Goal: Task Accomplishment & Management: Use online tool/utility

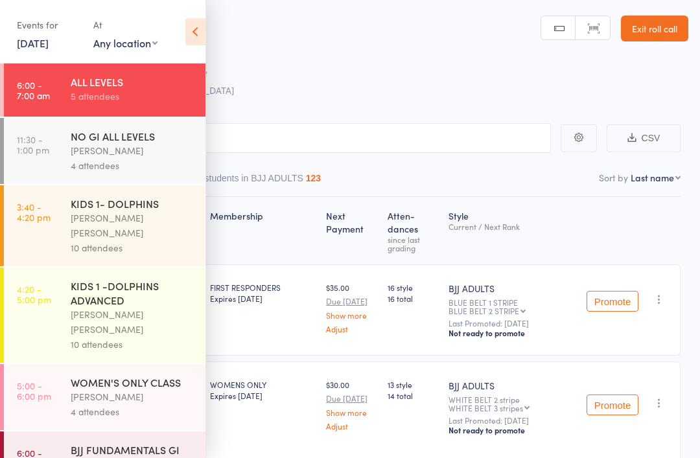
click at [79, 152] on div "Philipe Glazer" at bounding box center [133, 150] width 124 height 15
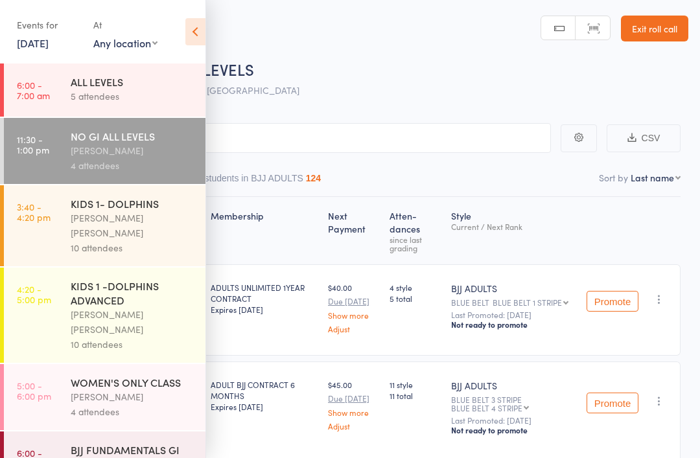
click at [196, 29] on icon at bounding box center [195, 31] width 20 height 27
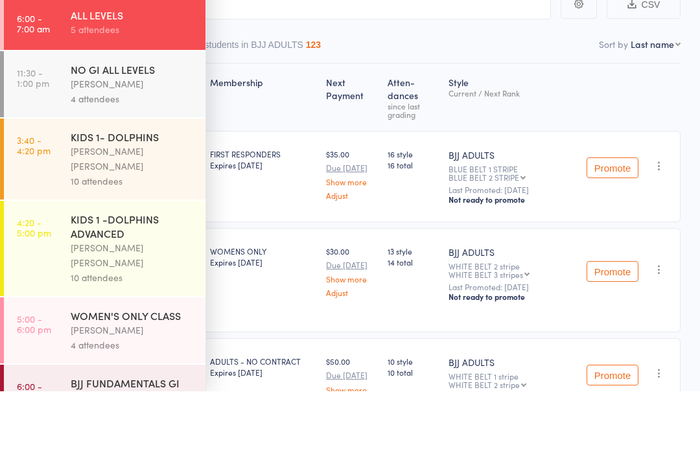
click at [114, 158] on ul "6:00 - 7:00 am ALL LEVELS 5 attendees 11:30 - 1:00 pm NO GI ALL LEVELS Philipe …" at bounding box center [102, 261] width 205 height 395
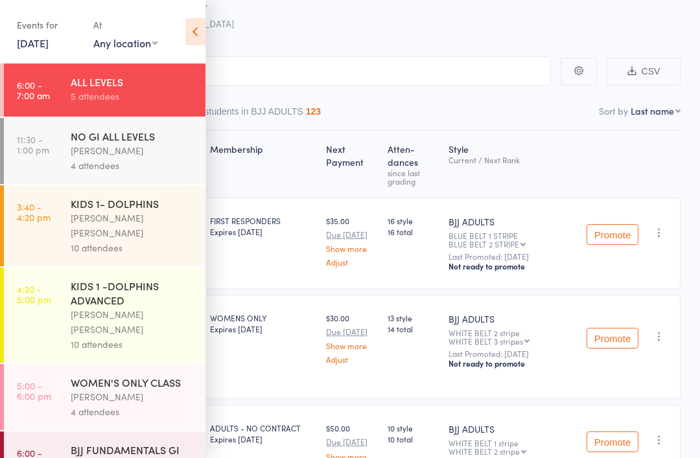
click at [117, 161] on div "4 attendees" at bounding box center [133, 165] width 124 height 15
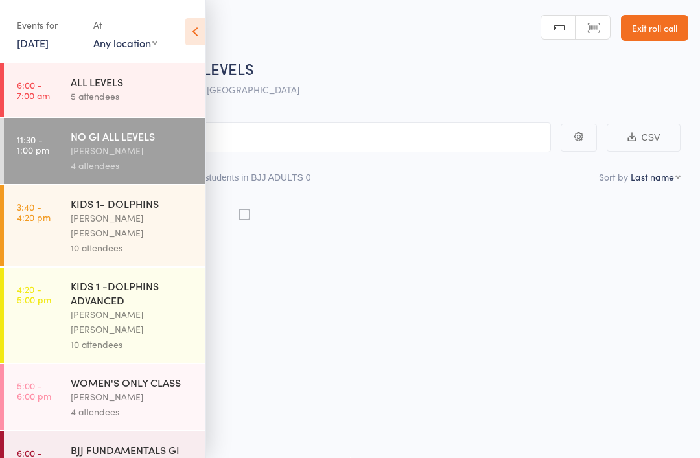
scroll to position [9, 0]
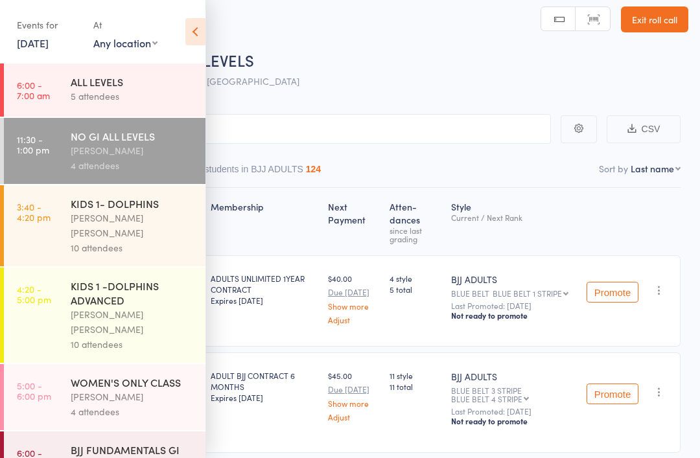
click at [189, 35] on icon at bounding box center [195, 31] width 20 height 27
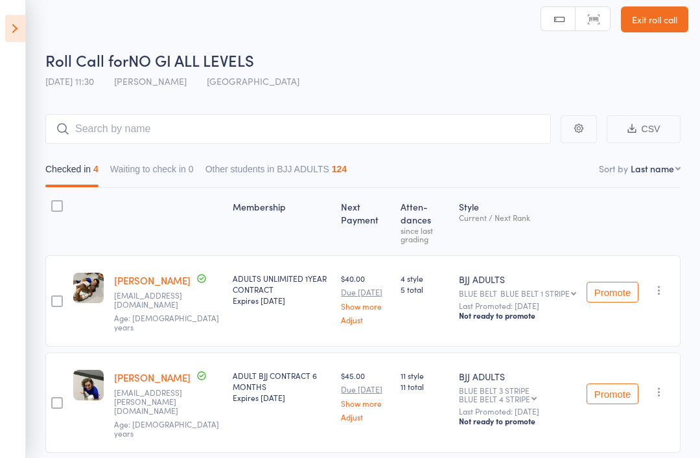
click at [660, 16] on link "Exit roll call" at bounding box center [654, 19] width 67 height 26
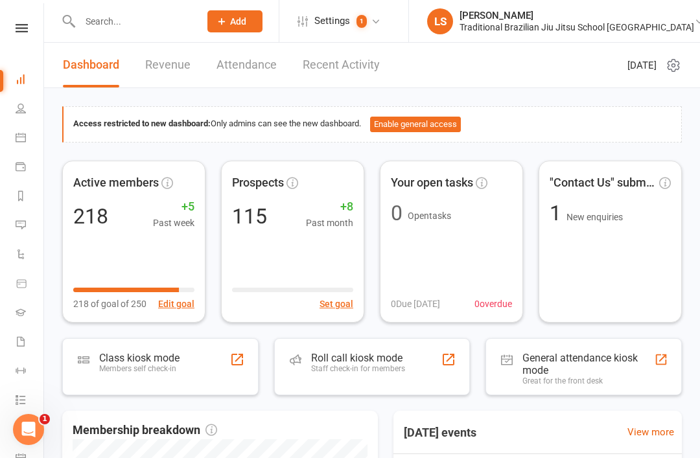
click at [330, 369] on div "Staff check-in for members" at bounding box center [358, 368] width 94 height 9
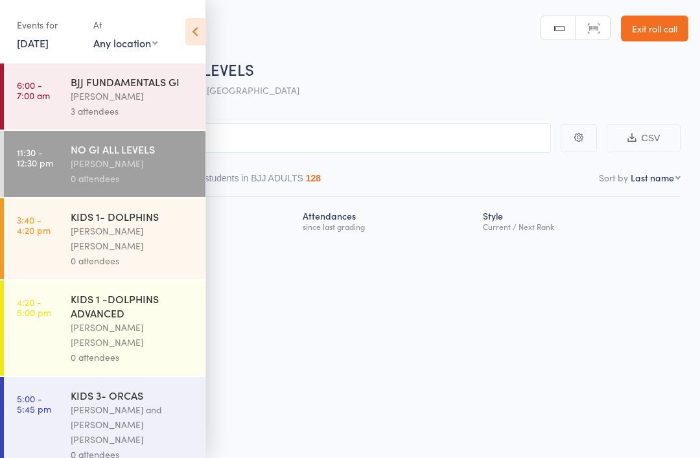
click at [192, 32] on icon at bounding box center [195, 31] width 20 height 27
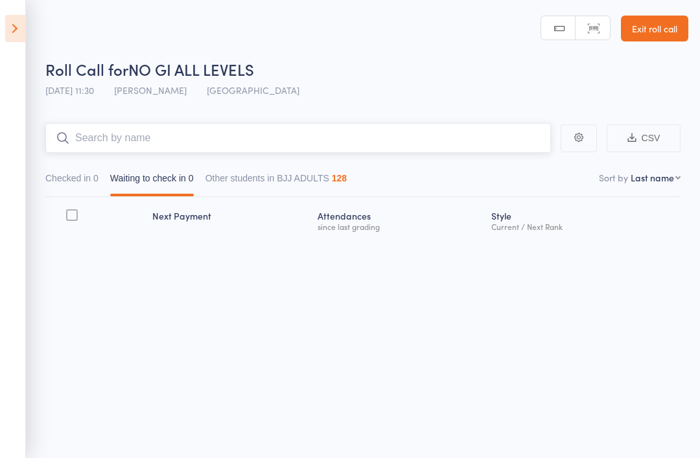
click at [428, 134] on input "search" at bounding box center [298, 138] width 506 height 30
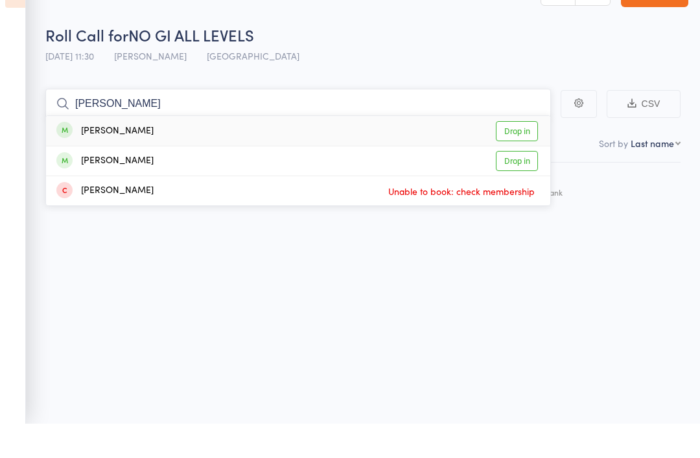
type input "[PERSON_NAME]"
click at [518, 156] on link "Drop in" at bounding box center [517, 166] width 42 height 20
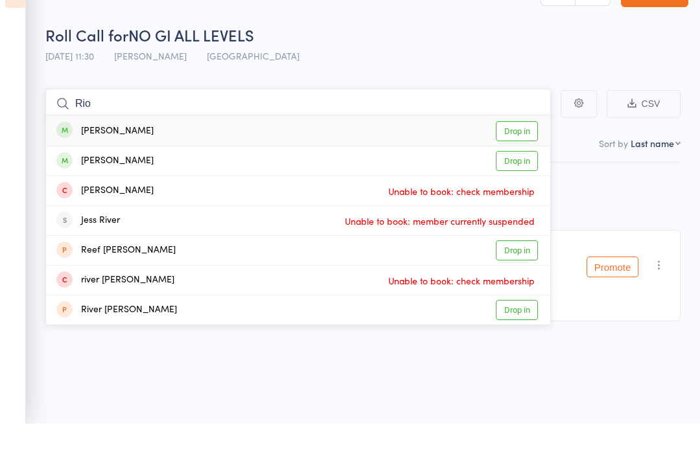
type input "Rio"
click at [509, 156] on link "Drop in" at bounding box center [517, 166] width 42 height 20
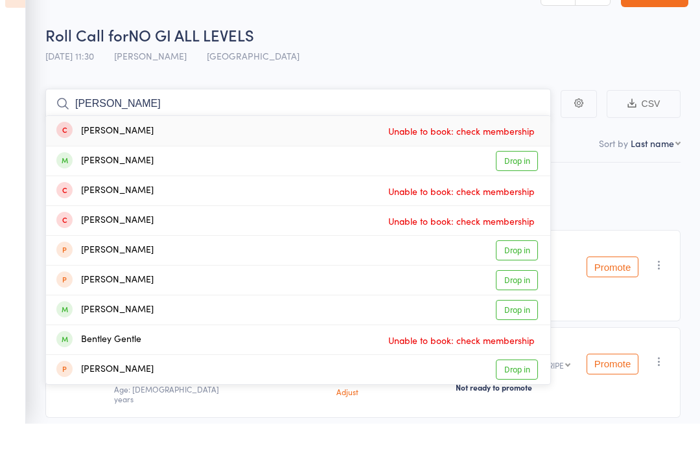
type input "[PERSON_NAME]"
click at [164, 181] on div "Benjamin Peasley Drop in" at bounding box center [298, 195] width 504 height 29
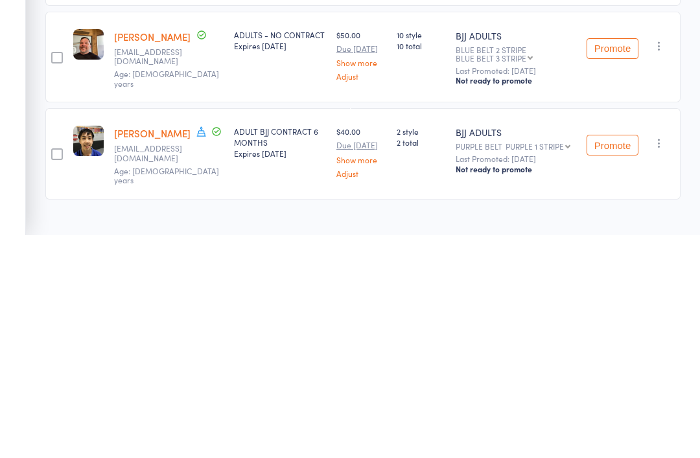
scroll to position [21, 0]
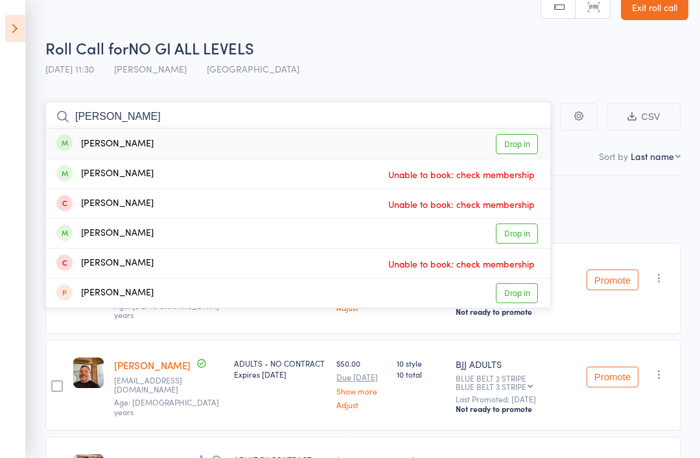
type input "Elton"
click at [521, 139] on link "Drop in" at bounding box center [517, 144] width 42 height 20
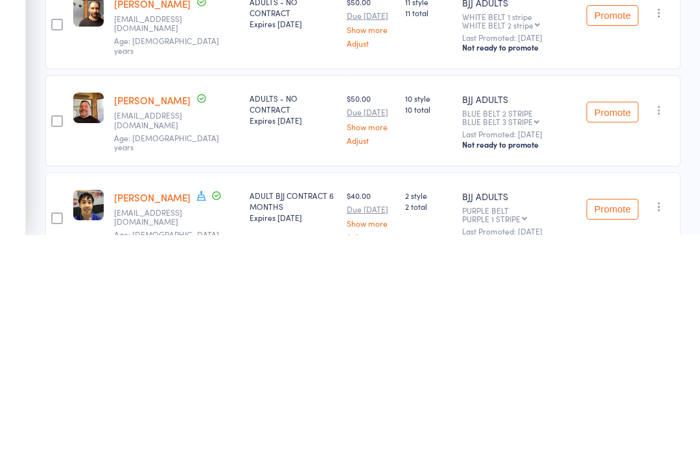
scroll to position [178, 0]
